Goal: Transaction & Acquisition: Subscribe to service/newsletter

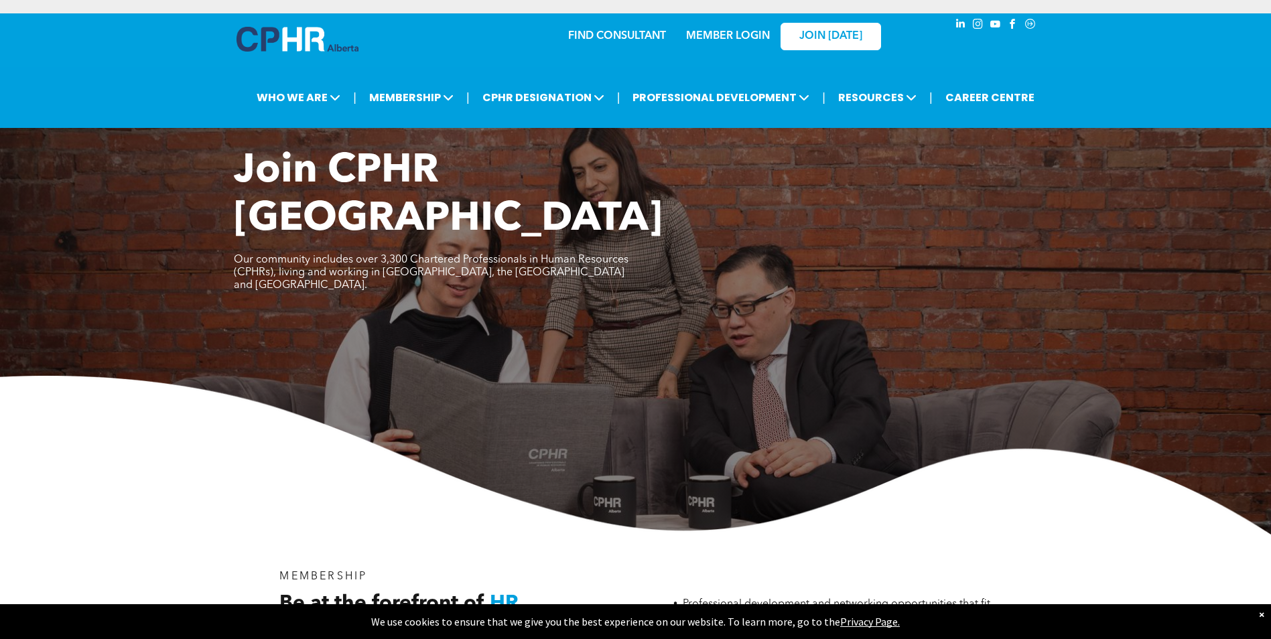
scroll to position [938, 0]
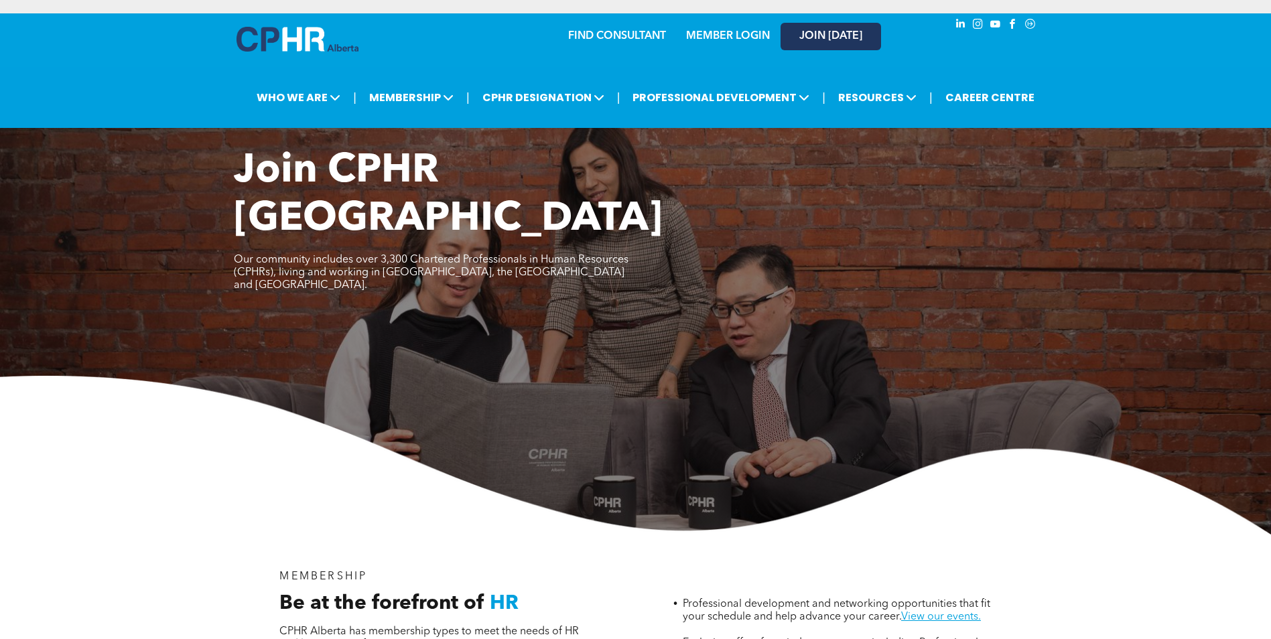
click at [826, 44] on link "JOIN [DATE]" at bounding box center [831, 36] width 101 height 27
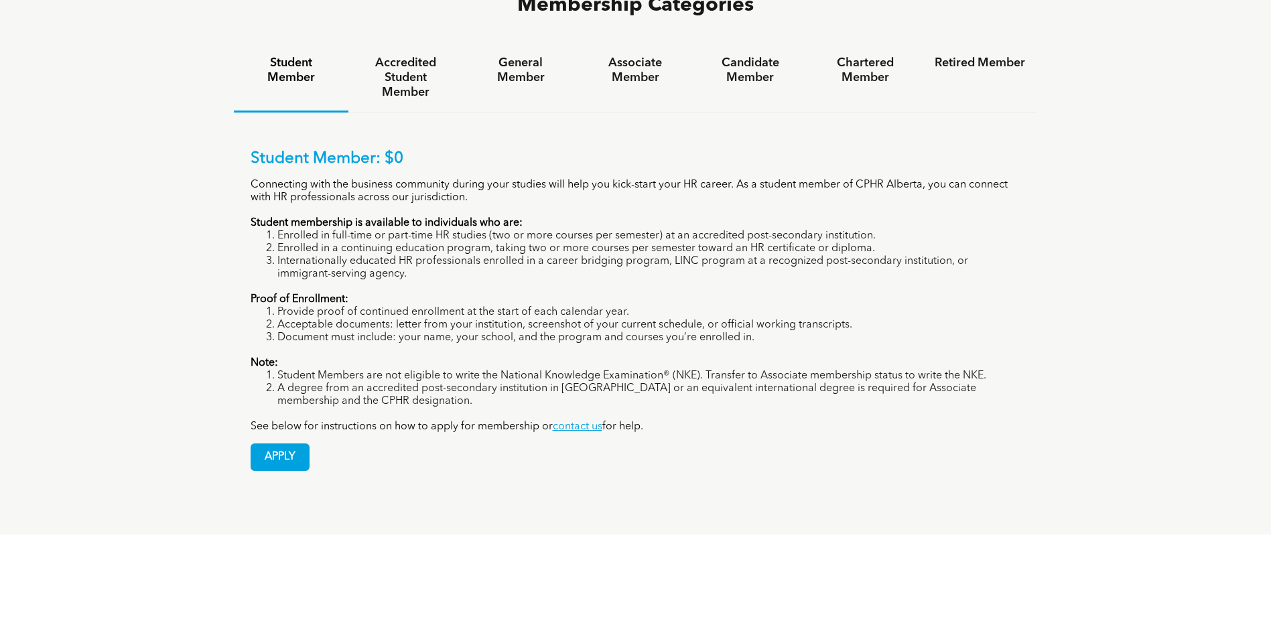
scroll to position [1005, 0]
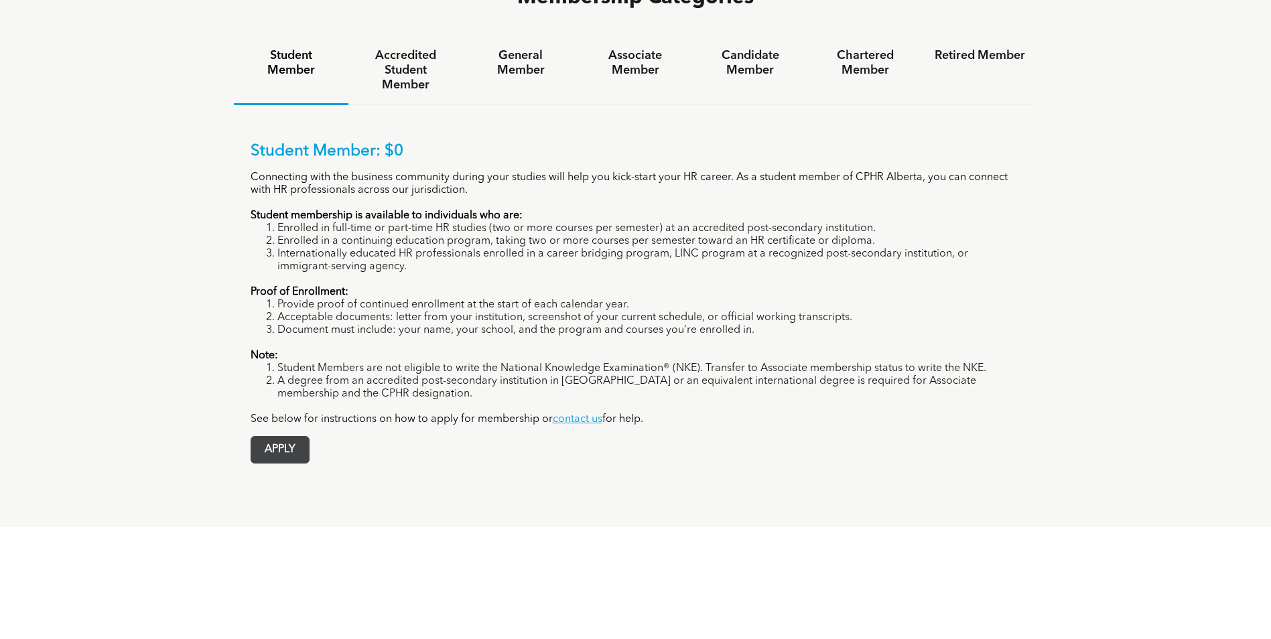
click at [288, 437] on span "APPLY" at bounding box center [280, 450] width 58 height 26
click at [289, 437] on span "APPLY" at bounding box center [280, 450] width 58 height 26
click at [263, 437] on span "APPLY" at bounding box center [280, 450] width 58 height 26
